Goal: Check status: Check status

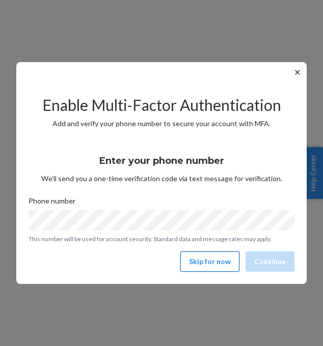
click at [223, 259] on button "Skip for now" at bounding box center [209, 262] width 59 height 20
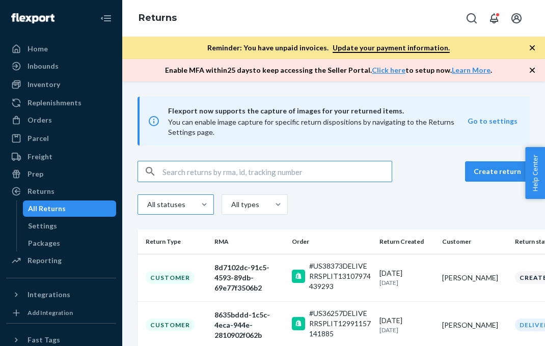
paste input "#US38293"
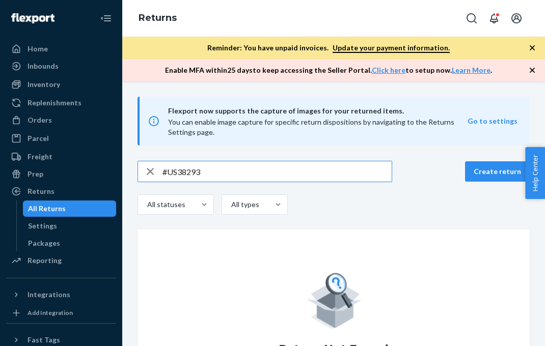
click at [165, 174] on input "#US38293" at bounding box center [276, 171] width 229 height 20
type input "US38293"
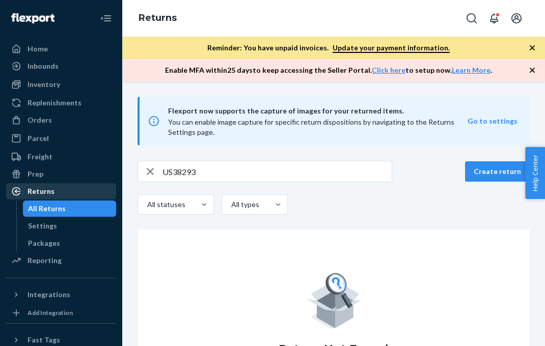
click at [48, 185] on div "Returns" at bounding box center [61, 191] width 108 height 14
click at [58, 192] on div "Returns" at bounding box center [61, 191] width 108 height 14
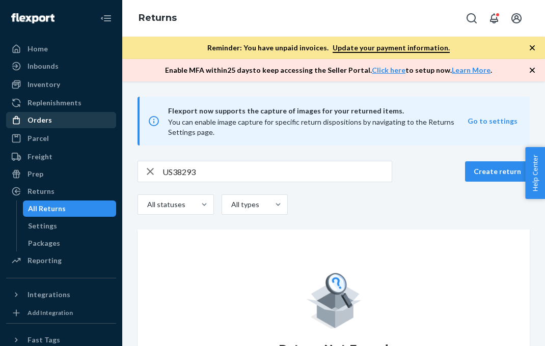
click at [70, 119] on div "Orders" at bounding box center [61, 120] width 108 height 14
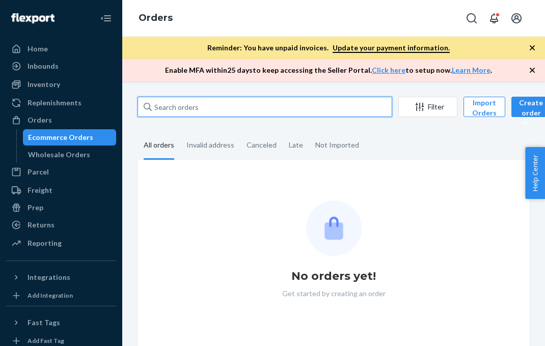
click at [178, 102] on input "text" at bounding box center [264, 107] width 255 height 20
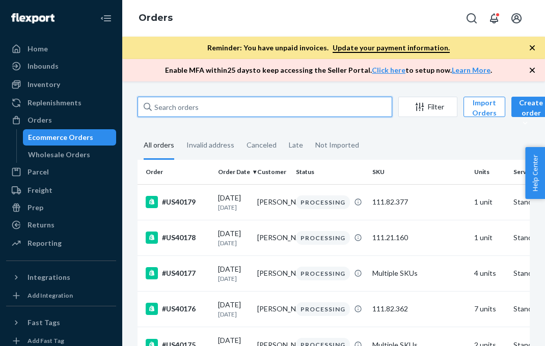
paste input "#US38293"
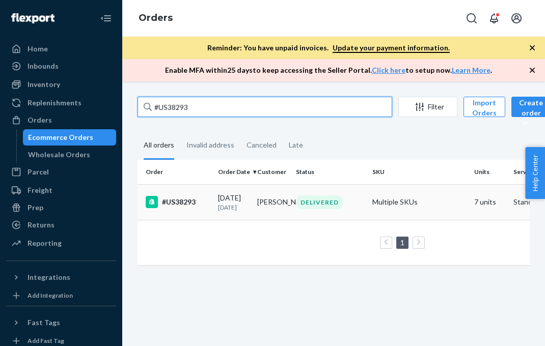
type input "#US38293"
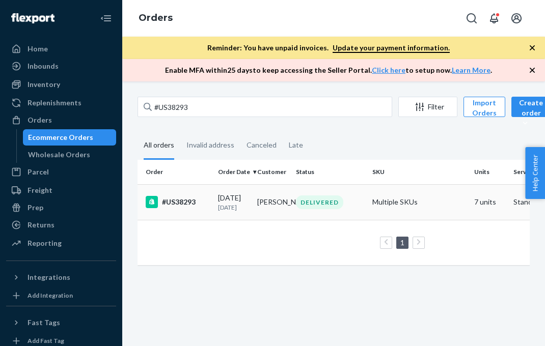
click at [320, 216] on td "DELIVERED" at bounding box center [330, 202] width 76 height 36
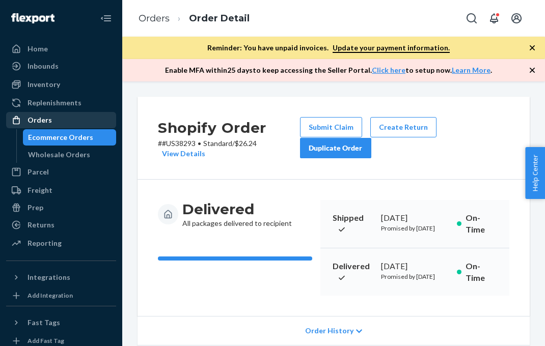
click at [44, 116] on div "Orders" at bounding box center [39, 120] width 24 height 10
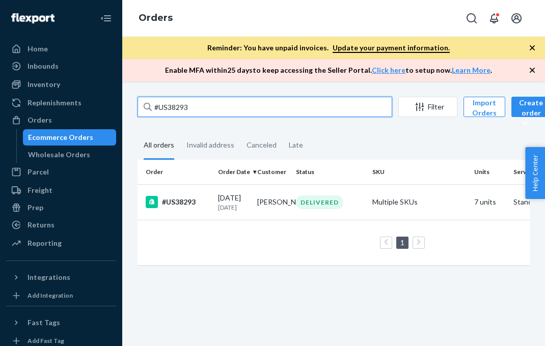
click at [226, 112] on input "#US38293" at bounding box center [264, 107] width 255 height 20
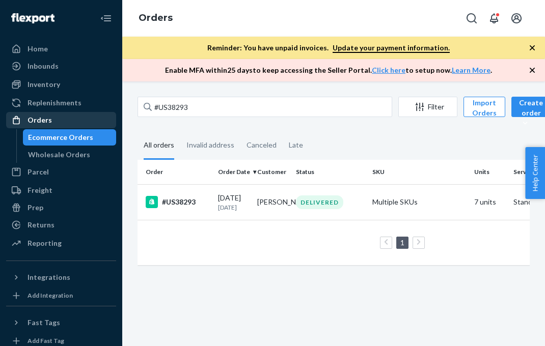
click at [32, 120] on div "Orders" at bounding box center [39, 120] width 24 height 10
click at [45, 137] on div "Ecommerce Orders" at bounding box center [60, 137] width 65 height 10
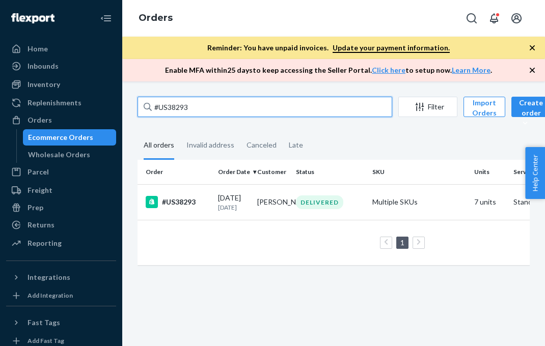
click at [208, 106] on input "#US38293" at bounding box center [264, 107] width 255 height 20
drag, startPoint x: 195, startPoint y: 109, endPoint x: 124, endPoint y: 110, distance: 70.3
click at [124, 110] on div "#US38293 Filter Import Orders Create order Ecommerce order Removal order All or…" at bounding box center [333, 213] width 423 height 265
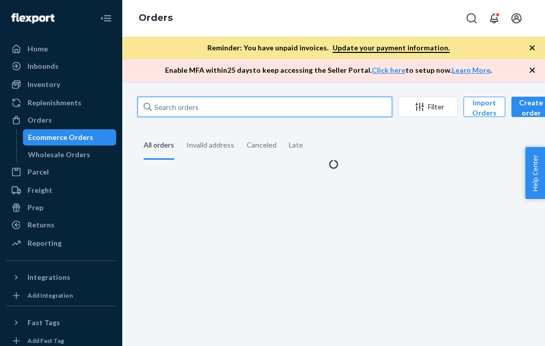
paste input "#US38293"
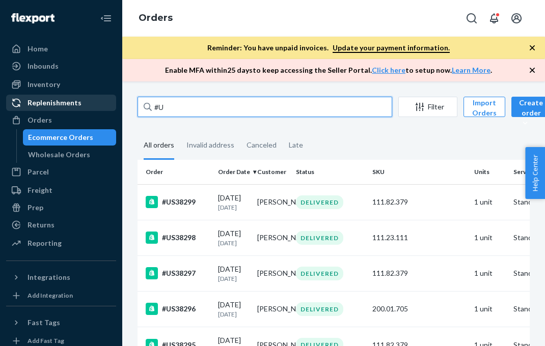
type input "#"
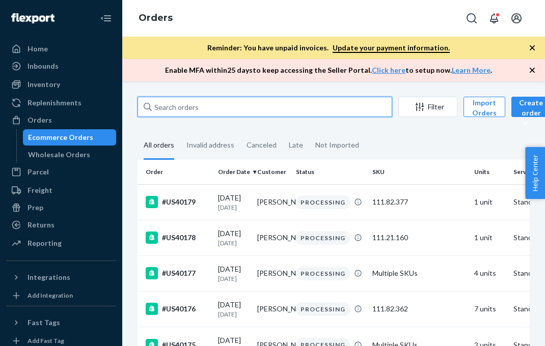
paste input "#US39706"
type input "#US39706"
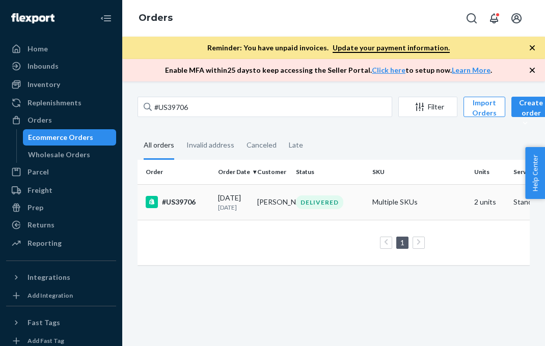
click at [244, 206] on p "[DATE]" at bounding box center [233, 207] width 31 height 9
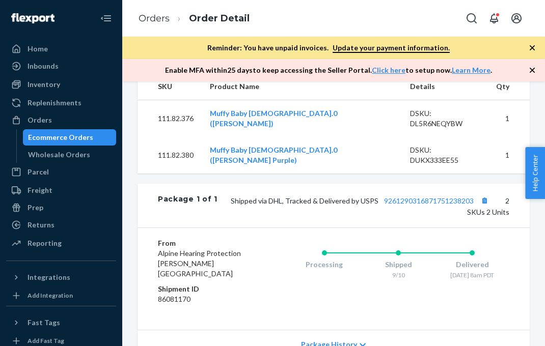
scroll to position [448, 0]
